Goal: Task Accomplishment & Management: Manage account settings

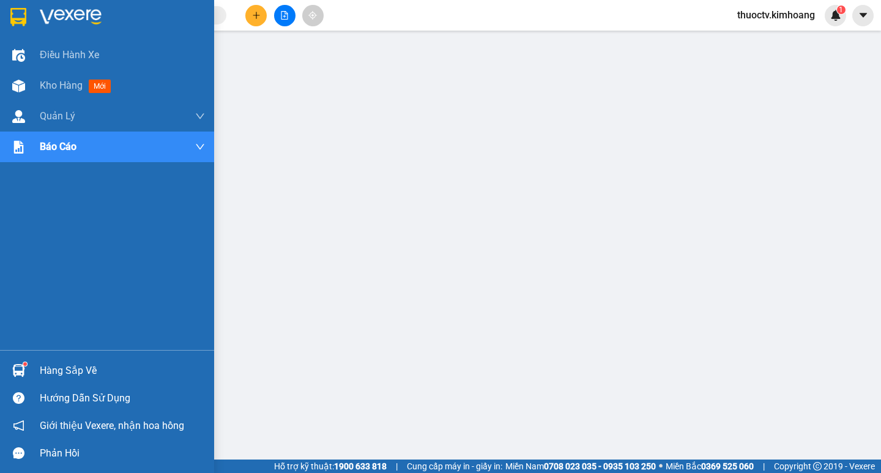
click at [0, 426] on div "Giới thiệu Vexere, nhận hoa hồng" at bounding box center [107, 426] width 214 height 28
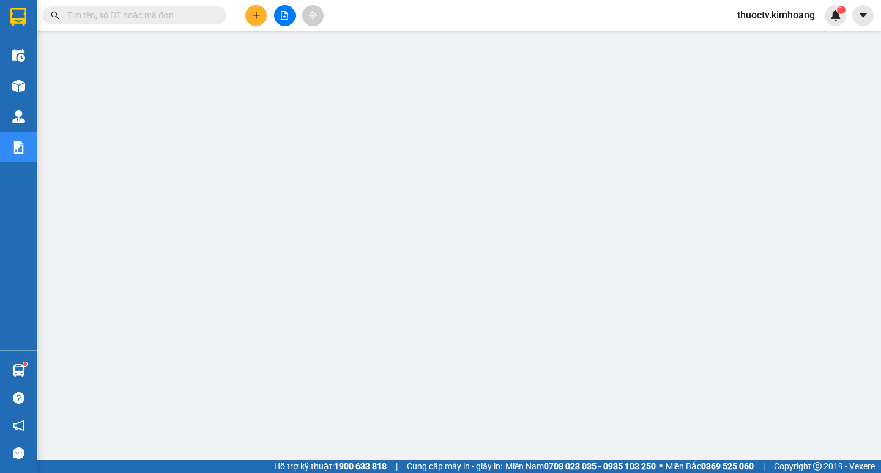
click at [767, 13] on span "thuoctv.kimhoang" at bounding box center [776, 14] width 97 height 15
click at [757, 35] on span "Đăng xuất" at bounding box center [781, 37] width 73 height 13
